Goal: Task Accomplishment & Management: Complete application form

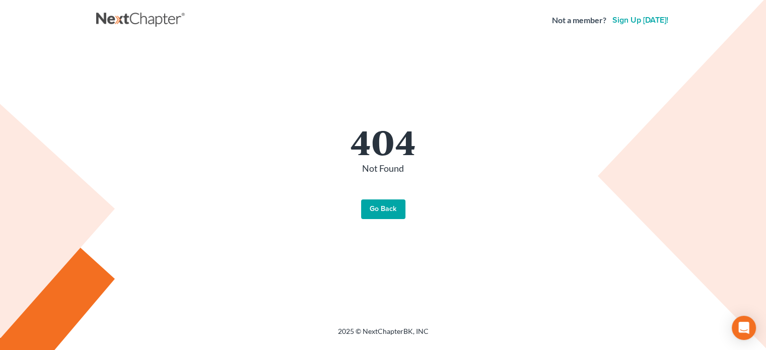
click at [381, 210] on link "Go Back" at bounding box center [383, 209] width 44 height 20
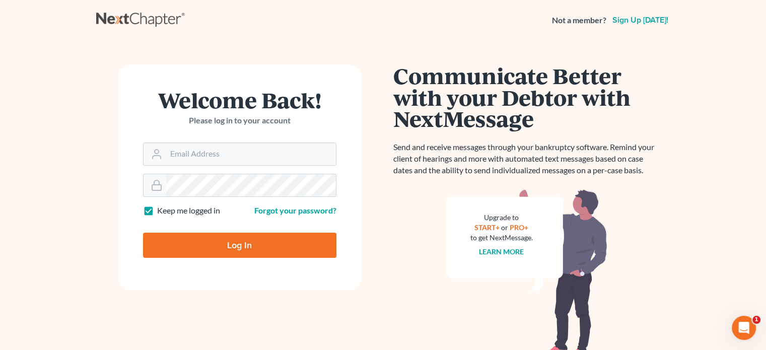
type input "[EMAIL_ADDRESS][DOMAIN_NAME]"
click at [221, 247] on input "Log In" at bounding box center [239, 245] width 193 height 25
type input "Thinking..."
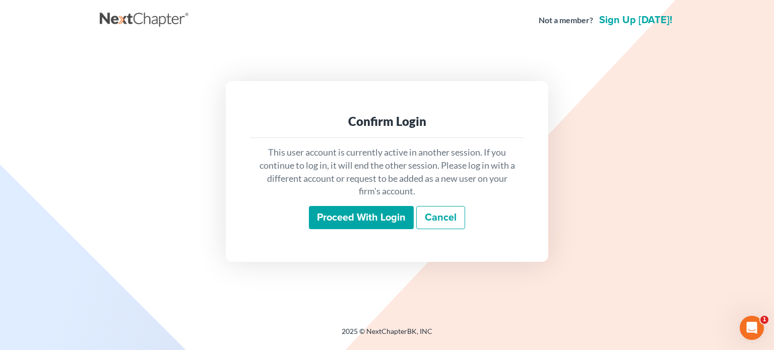
click at [345, 221] on input "Proceed with login" at bounding box center [361, 217] width 105 height 23
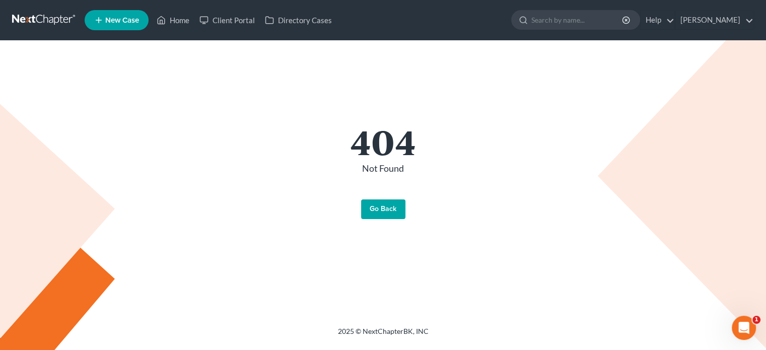
click at [375, 216] on link "Go Back" at bounding box center [383, 209] width 44 height 20
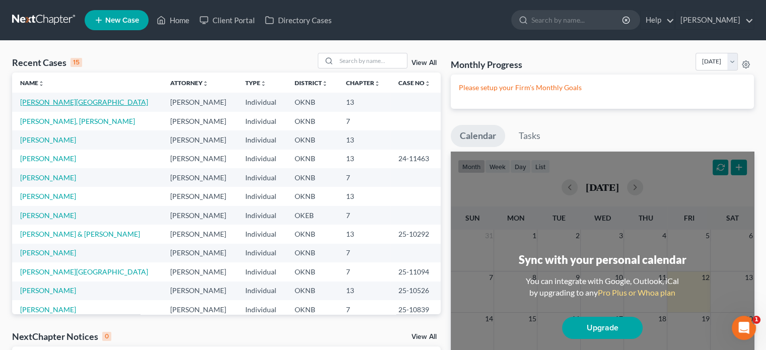
click at [52, 102] on link "[PERSON_NAME][GEOGRAPHIC_DATA]" at bounding box center [84, 102] width 128 height 9
select select "10"
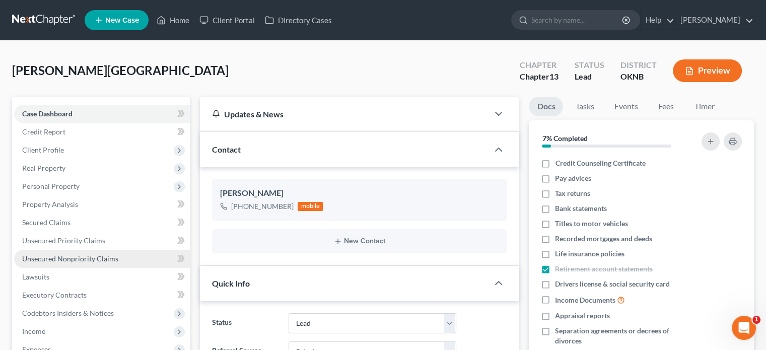
scroll to position [151, 0]
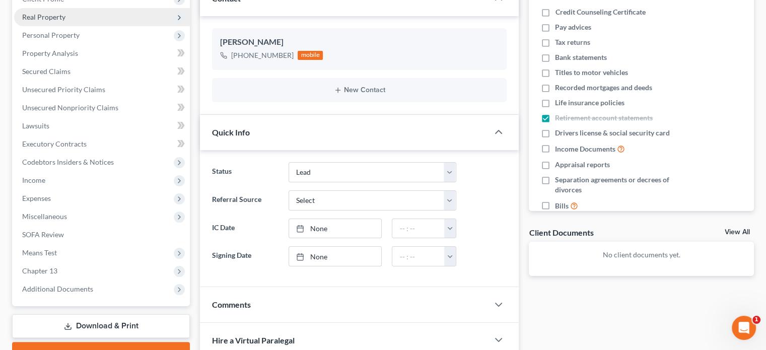
click at [73, 17] on span "Real Property" at bounding box center [102, 17] width 176 height 18
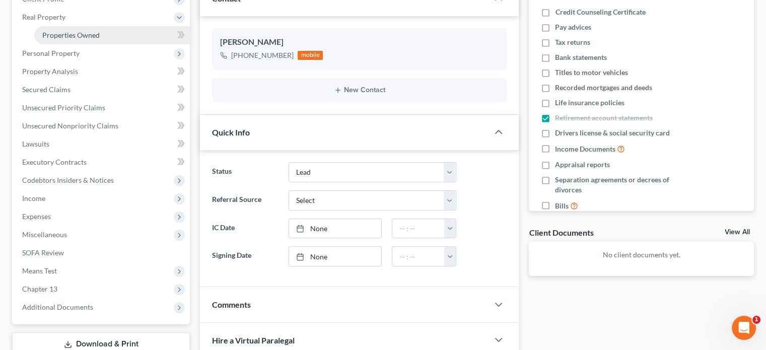
click at [70, 36] on span "Properties Owned" at bounding box center [70, 35] width 57 height 9
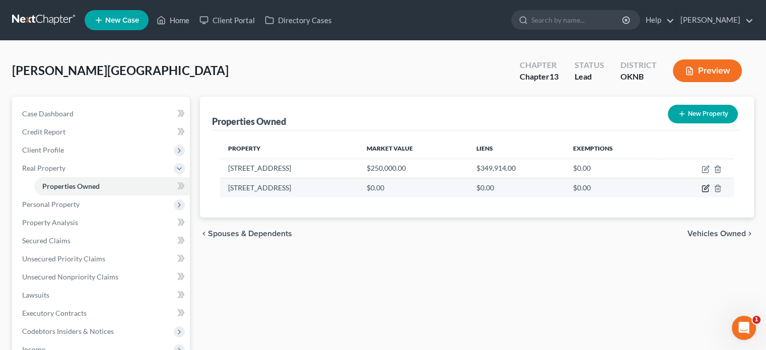
click at [705, 188] on icon "button" at bounding box center [706, 188] width 8 height 8
select select "37"
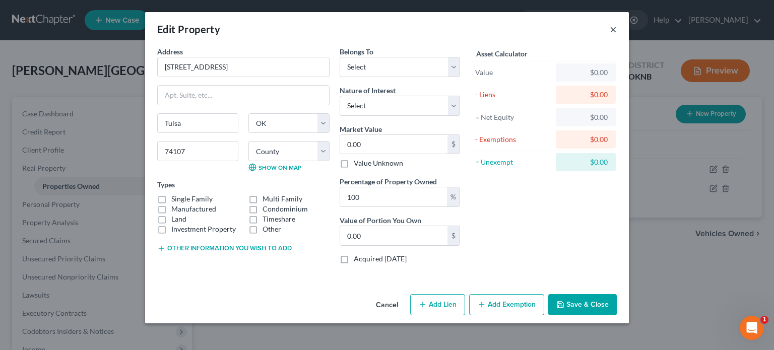
click at [615, 28] on button "×" at bounding box center [613, 29] width 7 height 12
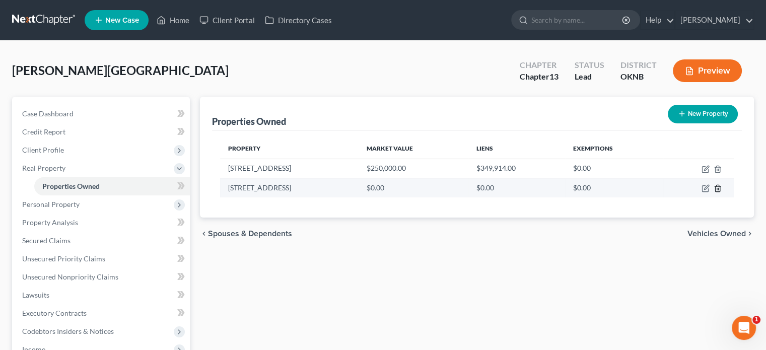
click at [718, 189] on line "button" at bounding box center [718, 189] width 0 height 2
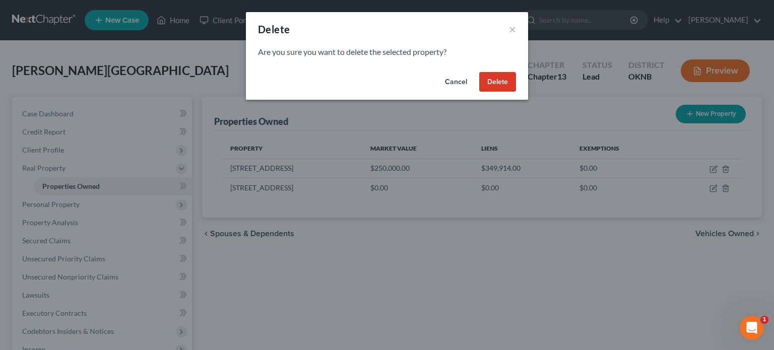
click at [513, 84] on button "Delete" at bounding box center [497, 82] width 37 height 20
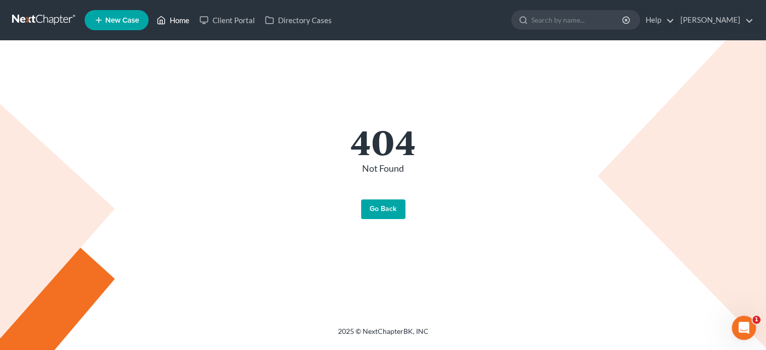
click at [172, 20] on link "Home" at bounding box center [173, 20] width 43 height 18
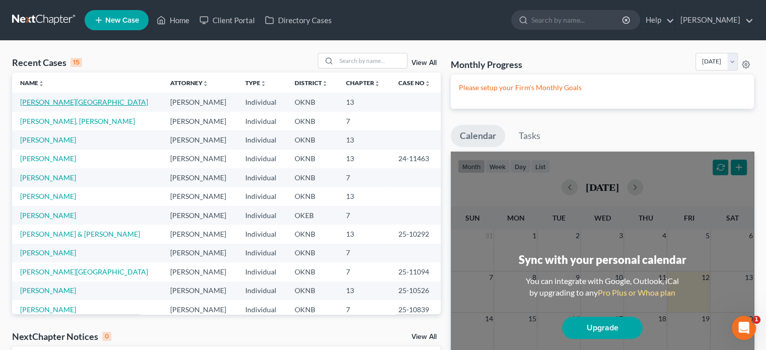
click at [55, 102] on link "[PERSON_NAME][GEOGRAPHIC_DATA]" at bounding box center [84, 102] width 128 height 9
select select "10"
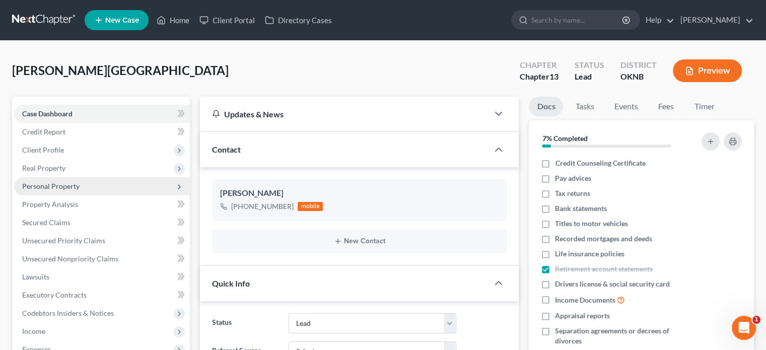
click at [55, 186] on span "Personal Property" at bounding box center [50, 186] width 57 height 9
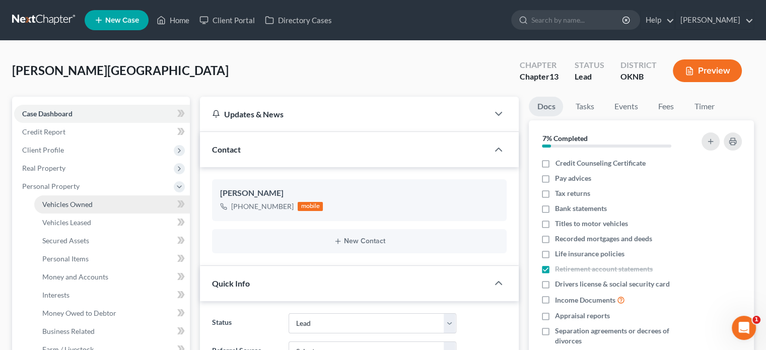
click at [61, 205] on span "Vehicles Owned" at bounding box center [67, 204] width 50 height 9
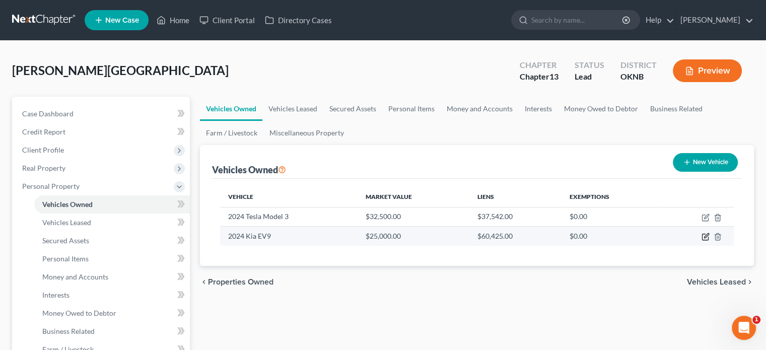
click at [704, 235] on icon "button" at bounding box center [706, 237] width 8 height 8
select select "0"
select select "2"
select select "0"
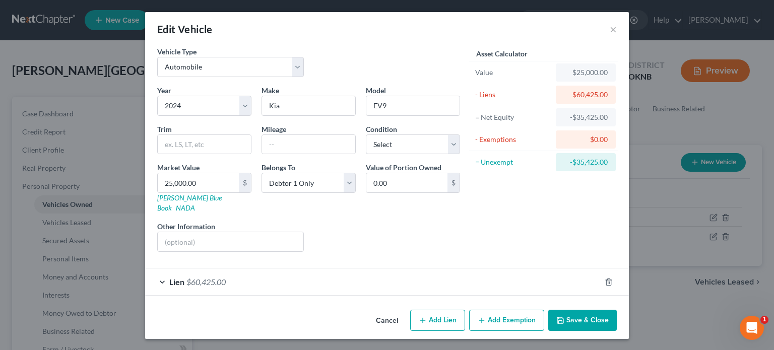
click at [580, 310] on button "Save & Close" at bounding box center [582, 320] width 69 height 21
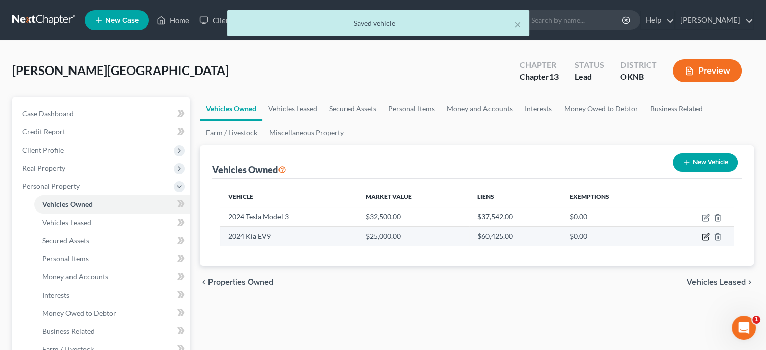
click at [705, 236] on icon "button" at bounding box center [706, 237] width 8 height 8
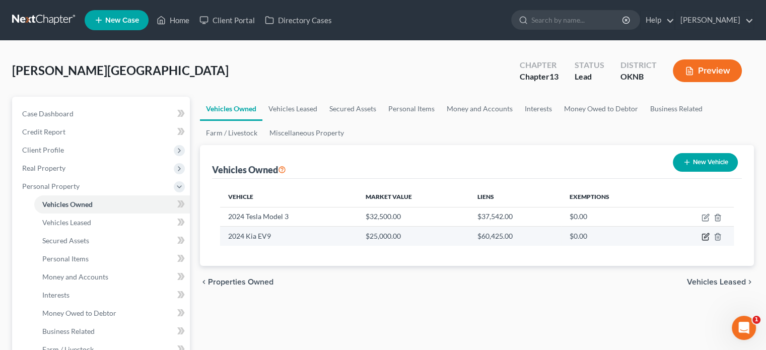
select select "0"
select select "2"
select select "0"
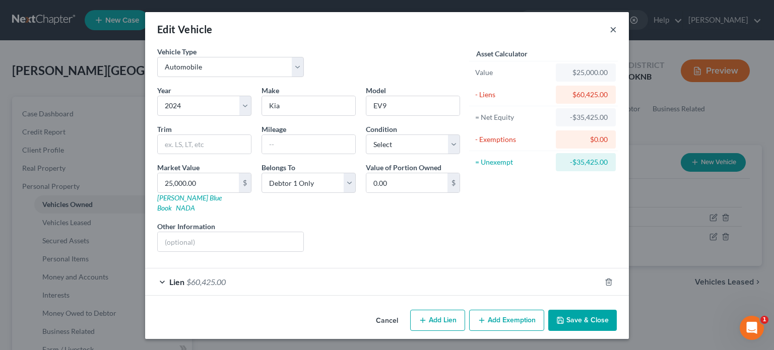
click at [615, 29] on button "×" at bounding box center [613, 29] width 7 height 12
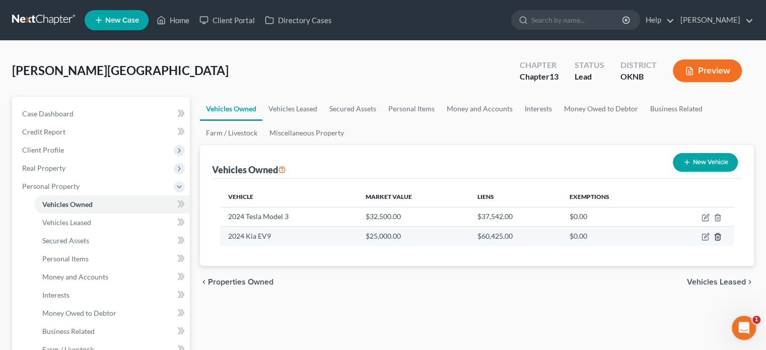
click at [716, 234] on icon "button" at bounding box center [717, 237] width 5 height 7
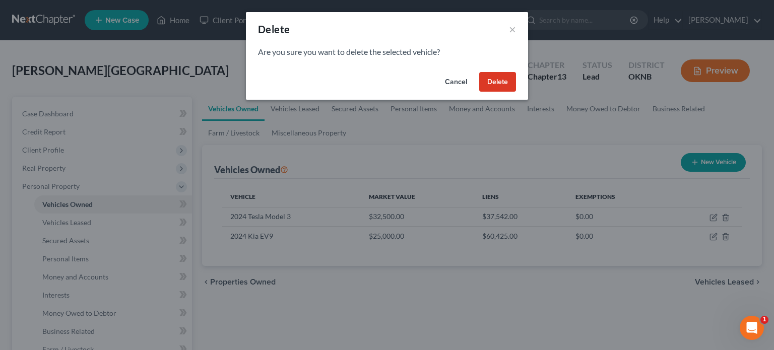
click at [502, 83] on button "Delete" at bounding box center [497, 82] width 37 height 20
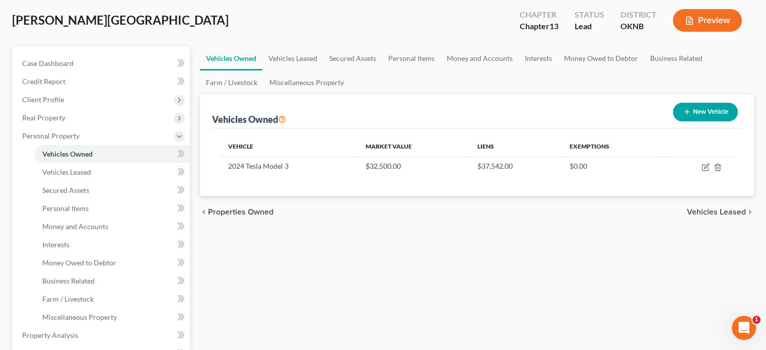
scroll to position [151, 0]
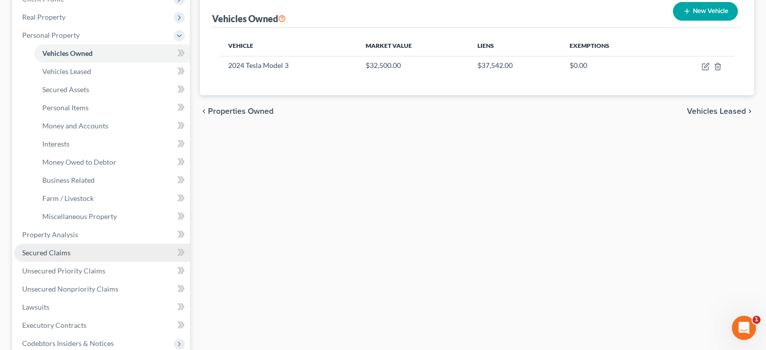
click at [77, 256] on link "Secured Claims" at bounding box center [102, 253] width 176 height 18
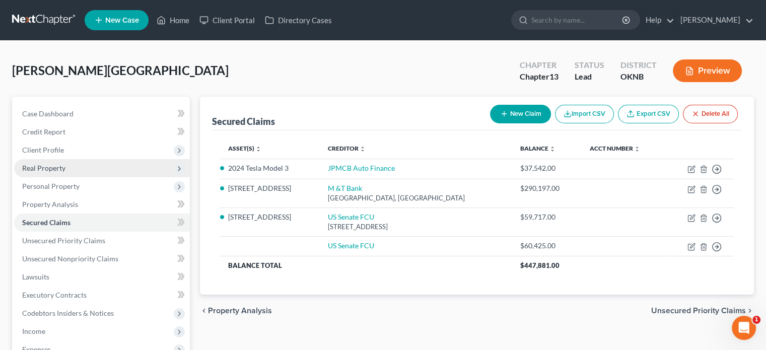
click at [76, 167] on span "Real Property" at bounding box center [102, 168] width 176 height 18
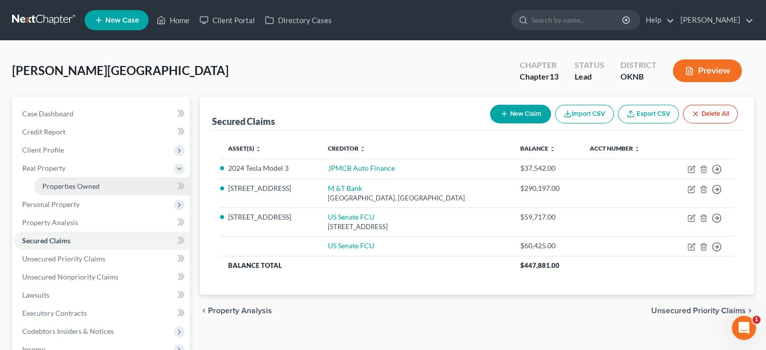
click at [79, 190] on link "Properties Owned" at bounding box center [112, 186] width 156 height 18
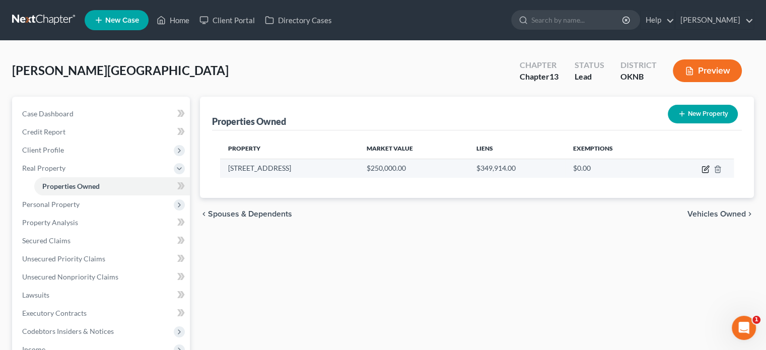
click at [703, 167] on icon "button" at bounding box center [706, 169] width 8 height 8
select select "37"
select select "3"
select select "0"
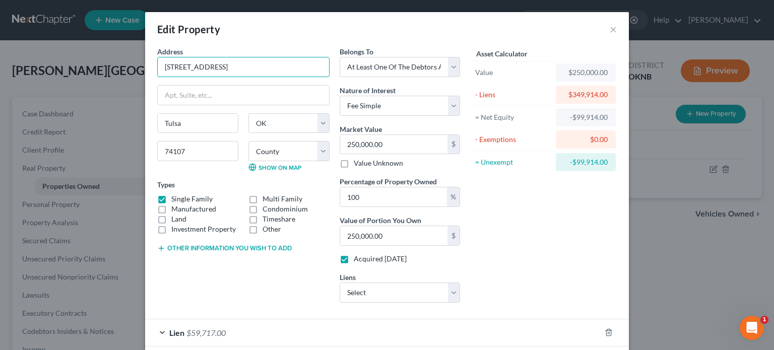
drag, startPoint x: 272, startPoint y: 68, endPoint x: 44, endPoint y: 96, distance: 229.9
click at [44, 95] on div "Edit Property × Address * 5605 S. 30th West Avenue Tulsa State AL AK AR AZ CA C…" at bounding box center [387, 175] width 774 height 350
type input "6440 E. 147th Street South"
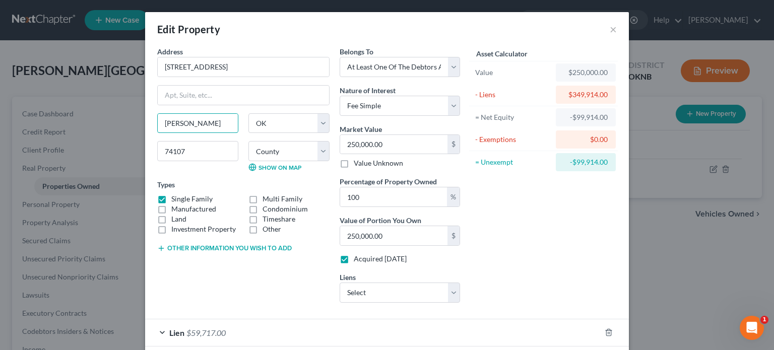
type input "Bixby"
type input "74008"
select select "71"
click at [610, 30] on button "×" at bounding box center [613, 29] width 7 height 12
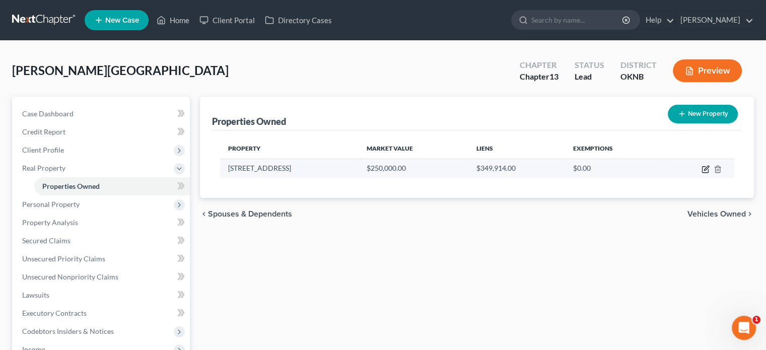
click at [705, 167] on icon "button" at bounding box center [706, 169] width 8 height 8
select select "37"
select select "71"
select select "3"
select select "0"
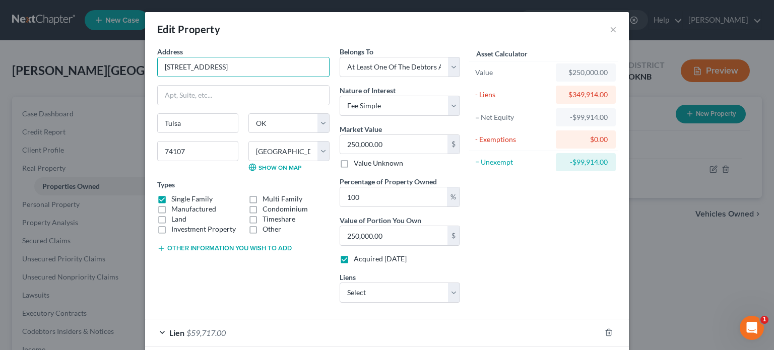
drag, startPoint x: 248, startPoint y: 69, endPoint x: 80, endPoint y: 99, distance: 170.5
click at [81, 98] on div "Edit Property × Address * 5605 S. 30th West Avenue Tulsa State AL AK AR AZ CA C…" at bounding box center [387, 175] width 774 height 350
type input "6440 E. 147th St. South"
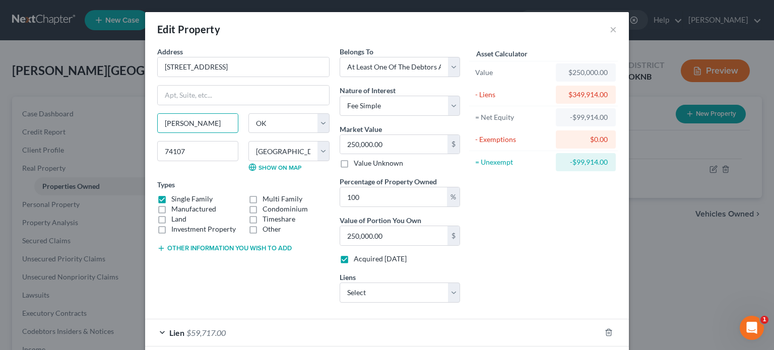
type input "Bixby"
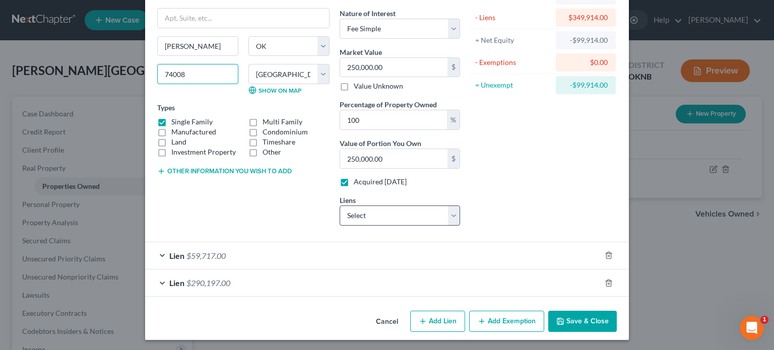
type input "74008"
click at [450, 215] on select "Select US Senate FCU - $60,425.00" at bounding box center [400, 216] width 120 height 20
select select "3"
select select "0"
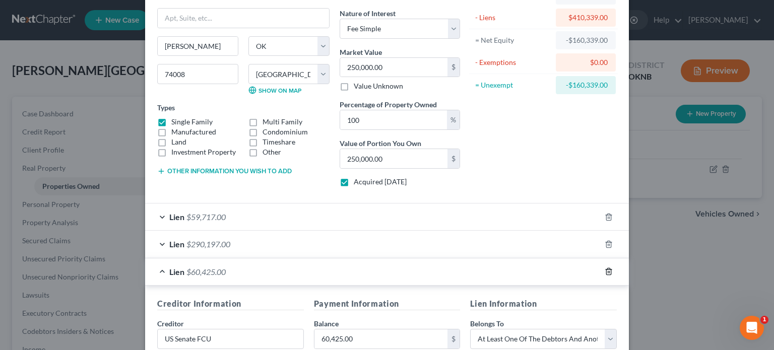
click at [606, 272] on icon "button" at bounding box center [608, 272] width 5 height 7
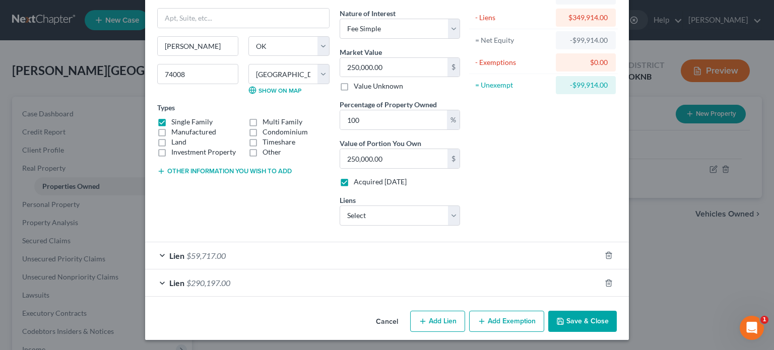
click at [186, 281] on span "$290,197.00" at bounding box center [208, 283] width 44 height 10
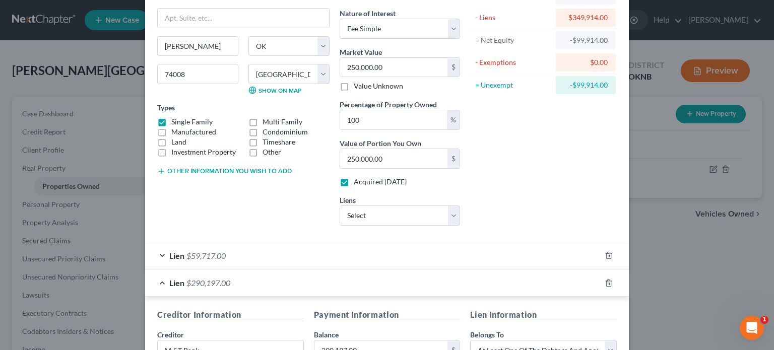
click at [207, 254] on span "$59,717.00" at bounding box center [205, 256] width 39 height 10
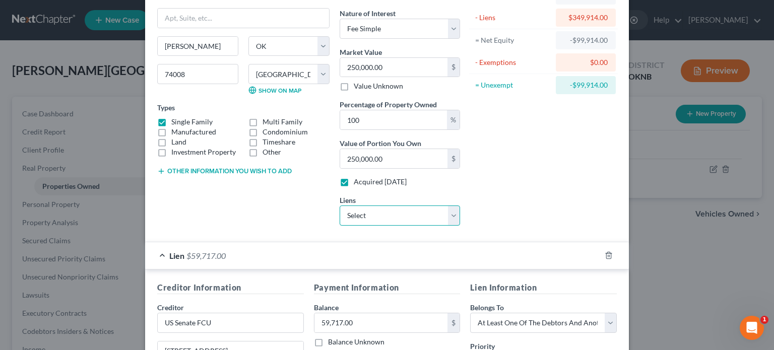
click at [447, 212] on select "Select US Senate FCU - $60,425.00" at bounding box center [400, 216] width 120 height 20
select select "3"
select select "0"
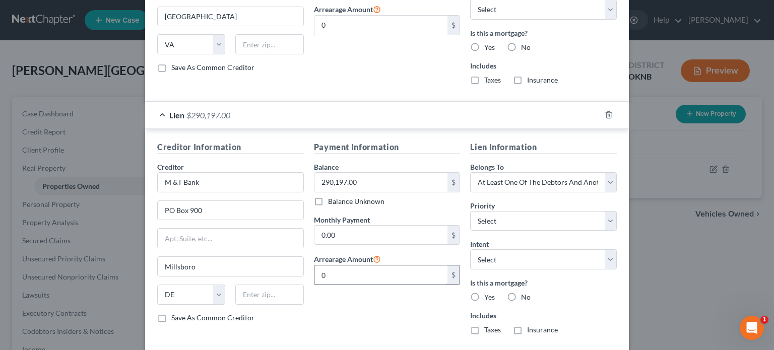
scroll to position [530, 0]
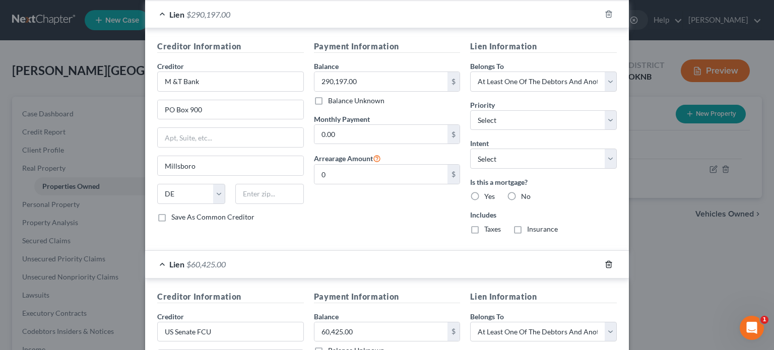
click at [605, 262] on icon "button" at bounding box center [609, 264] width 8 height 8
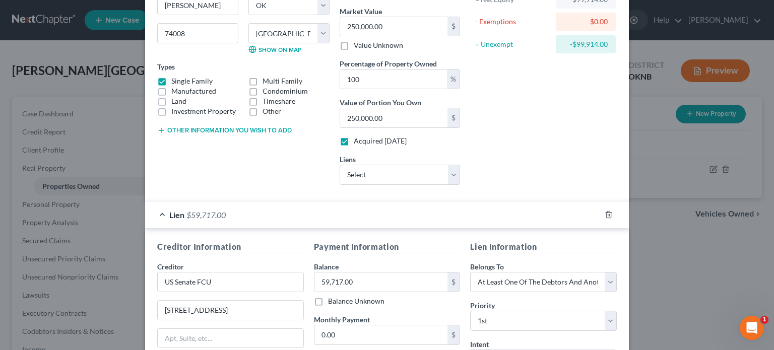
scroll to position [0, 0]
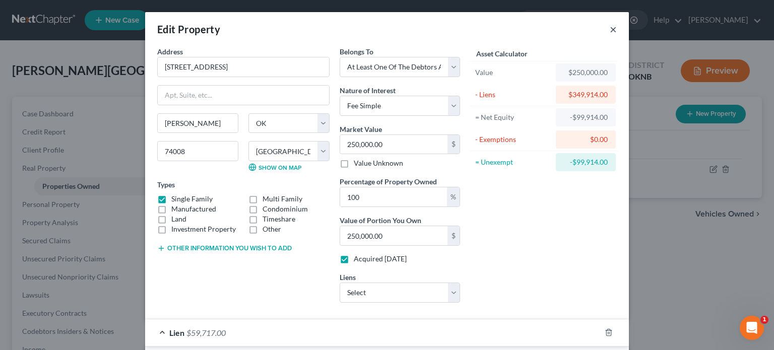
click at [610, 30] on button "×" at bounding box center [613, 29] width 7 height 12
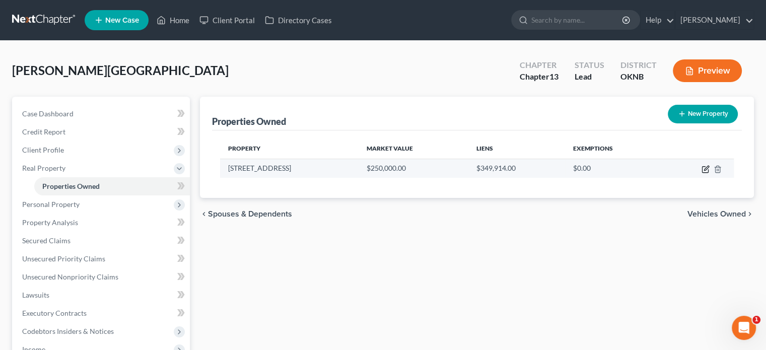
click at [706, 170] on icon "button" at bounding box center [706, 169] width 8 height 8
select select "37"
select select "71"
select select "3"
select select "0"
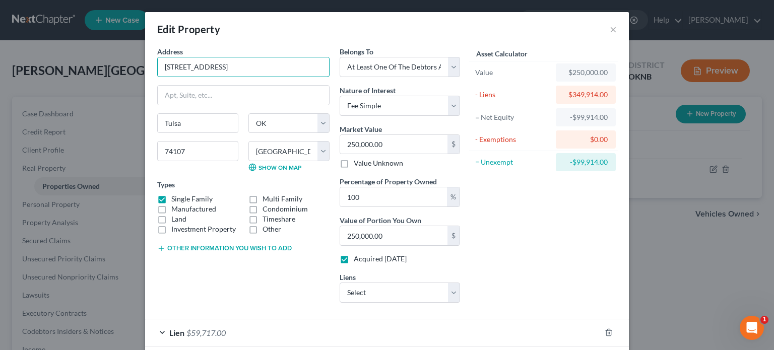
drag, startPoint x: 252, startPoint y: 66, endPoint x: 98, endPoint y: 74, distance: 153.9
click at [98, 74] on div "Edit Property × Address * 5605 S. 30th West Avenue Tulsa State AL AK AR AZ CA C…" at bounding box center [387, 175] width 774 height 350
type input "6440 E. 147th Street South"
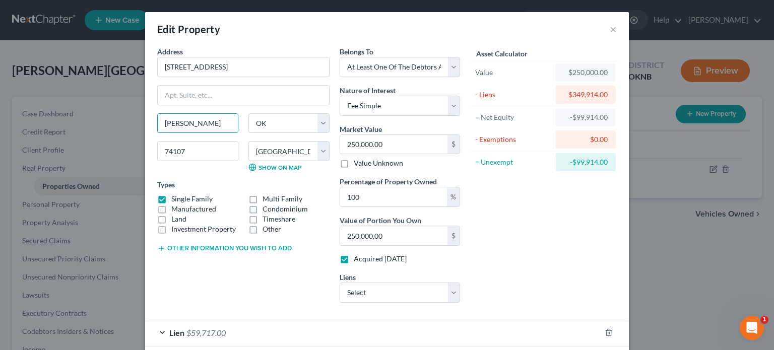
type input "Bixby"
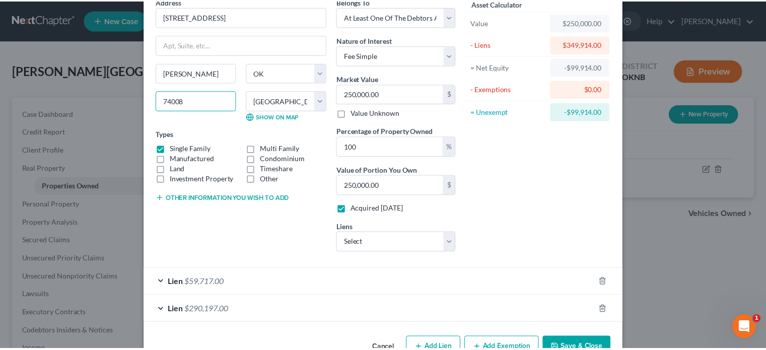
scroll to position [77, 0]
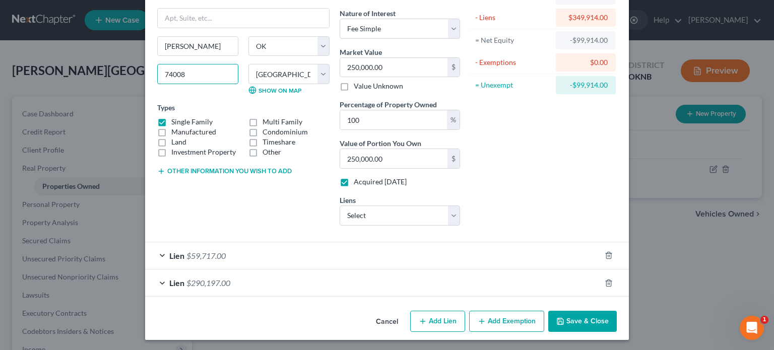
type input "74008"
click at [574, 317] on button "Save & Close" at bounding box center [582, 321] width 69 height 21
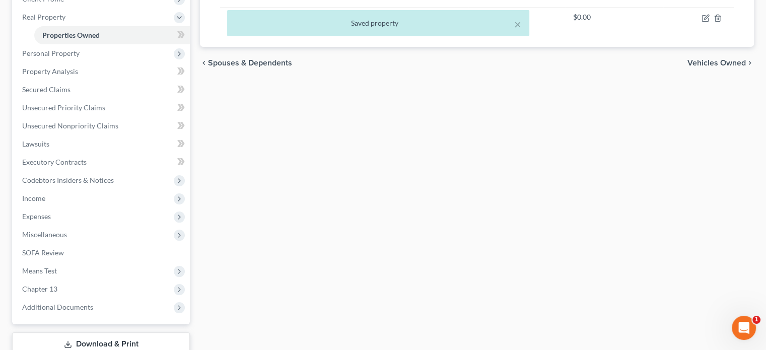
scroll to position [0, 0]
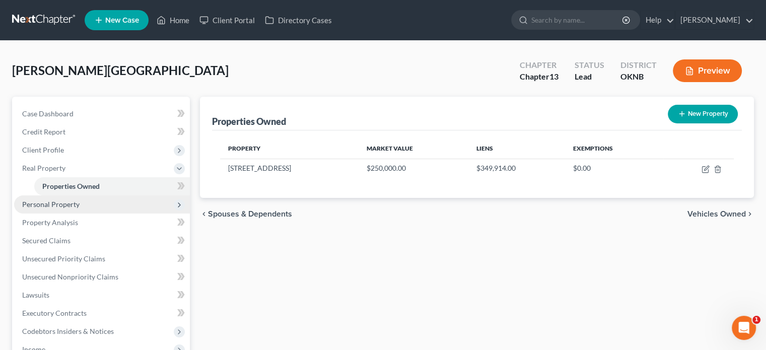
click at [63, 207] on span "Personal Property" at bounding box center [50, 204] width 57 height 9
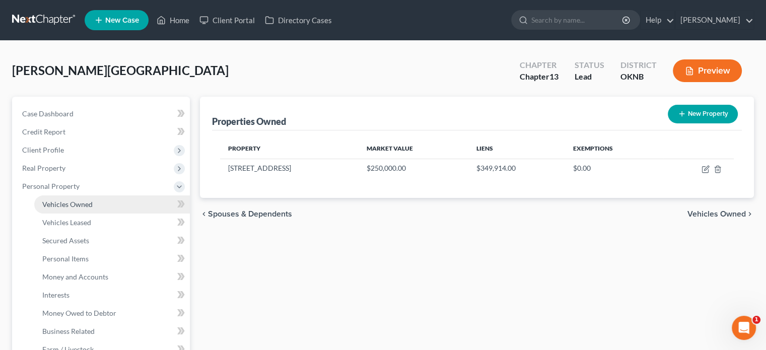
click at [77, 207] on span "Vehicles Owned" at bounding box center [67, 204] width 50 height 9
